Goal: Download file/media

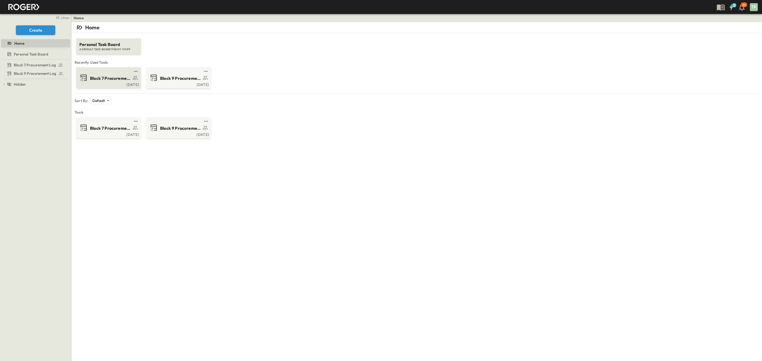
click at [100, 77] on span "Block 7 Procurement Log" at bounding box center [110, 78] width 41 height 6
click at [93, 84] on div "9:25 AM" at bounding box center [108, 84] width 62 height 4
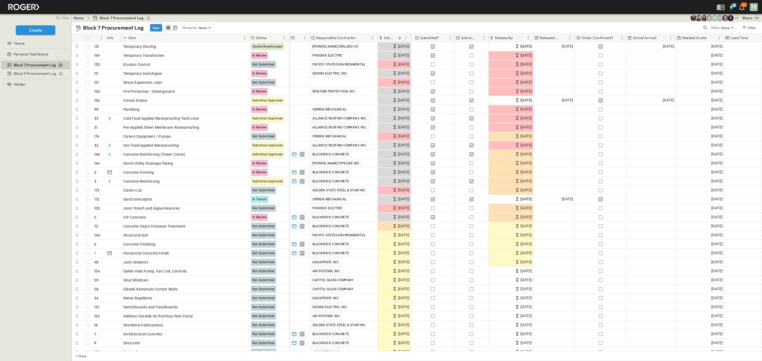
click at [757, 16] on icon "test" at bounding box center [756, 17] width 5 height 5
click at [705, 72] on span "PDF" at bounding box center [704, 72] width 7 height 5
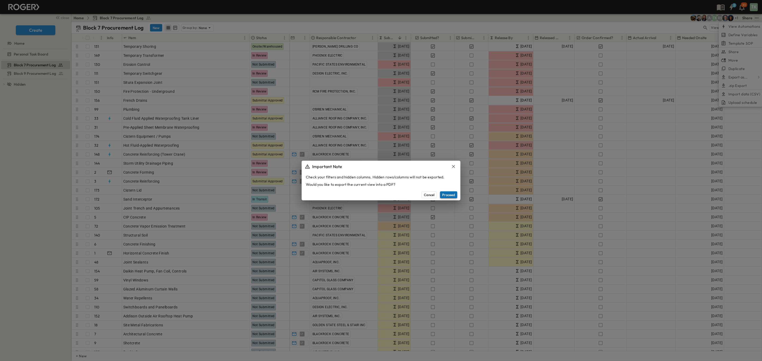
click at [449, 192] on button "Proceed" at bounding box center [448, 195] width 17 height 7
